Goal: Task Accomplishment & Management: Manage account settings

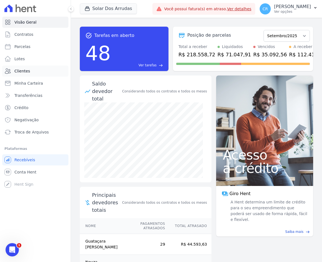
click at [20, 69] on span "Clientes" at bounding box center [22, 71] width 16 height 6
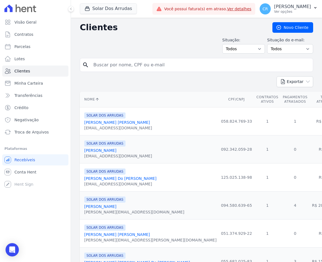
click at [143, 65] on input "search" at bounding box center [200, 64] width 221 height 11
type input "[PERSON_NAME]"
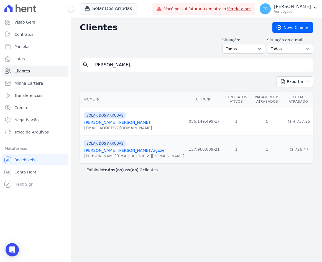
click at [116, 148] on link "[PERSON_NAME] [PERSON_NAME] Argoze" at bounding box center [124, 150] width 80 height 4
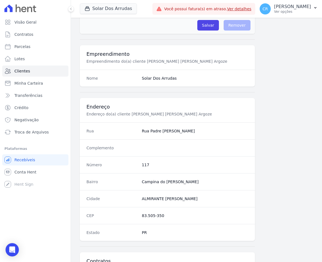
scroll to position [250, 0]
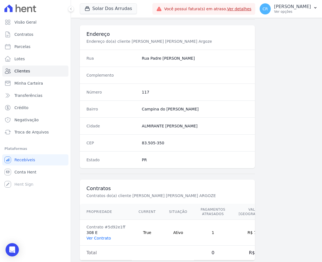
click at [102, 240] on link "Ver Contrato" at bounding box center [99, 238] width 24 height 4
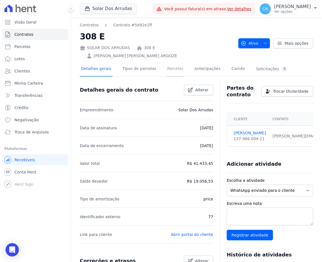
click at [168, 62] on link "Parcelas" at bounding box center [175, 69] width 18 height 15
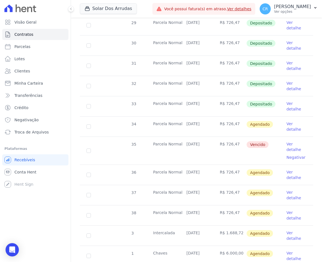
scroll to position [222, 0]
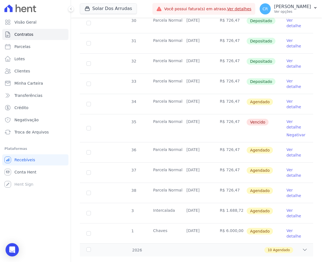
click at [287, 119] on link "Ver detalhe" at bounding box center [297, 124] width 20 height 11
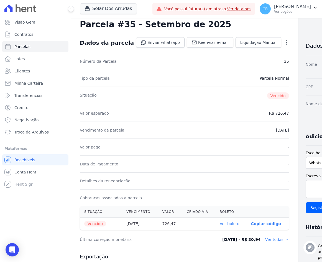
scroll to position [28, 0]
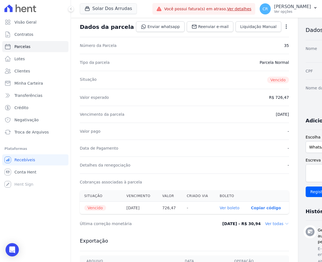
click at [284, 27] on icon "button" at bounding box center [287, 27] width 6 height 6
click at [247, 33] on link "Alterar" at bounding box center [262, 34] width 49 height 10
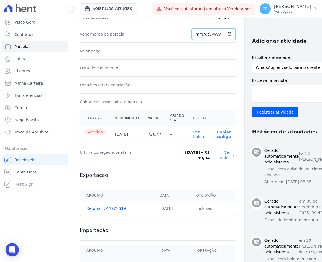
click at [192, 33] on input "[DATE]" at bounding box center [214, 34] width 44 height 12
click at [194, 35] on input "[DATE]" at bounding box center [214, 34] width 44 height 12
type input "[DATE]"
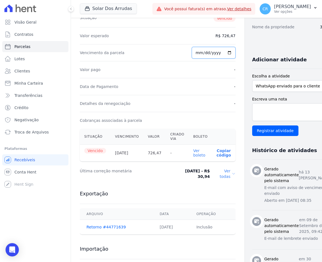
scroll to position [52, 0]
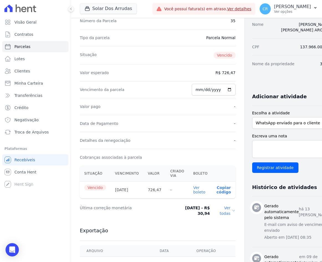
click at [217, 72] on dd "R$ 726,47" at bounding box center [226, 73] width 20 height 6
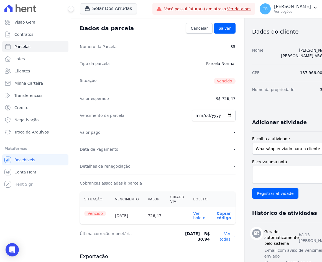
scroll to position [24, 0]
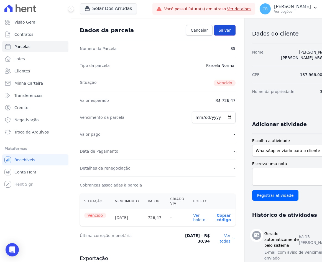
click at [220, 27] on link "Salvar" at bounding box center [225, 30] width 22 height 11
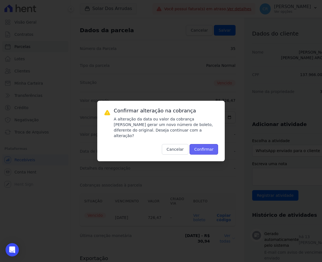
click at [209, 144] on button "Confirmar" at bounding box center [204, 149] width 29 height 11
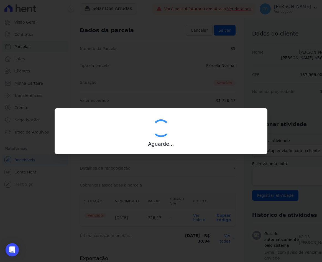
type input "00190000090335103300000665786174112000000072647"
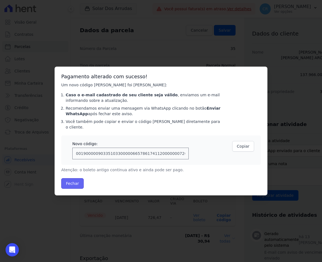
click at [69, 181] on button "Fechar" at bounding box center [72, 183] width 22 height 11
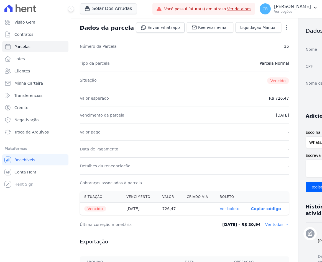
scroll to position [28, 0]
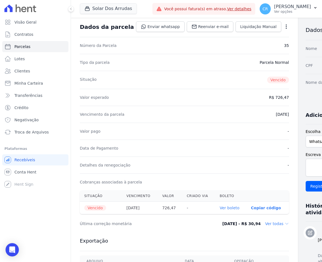
click at [251, 207] on p "Copiar código" at bounding box center [266, 208] width 30 height 4
click at [223, 208] on link "Ver boleto" at bounding box center [233, 208] width 20 height 4
